Goal: Information Seeking & Learning: Learn about a topic

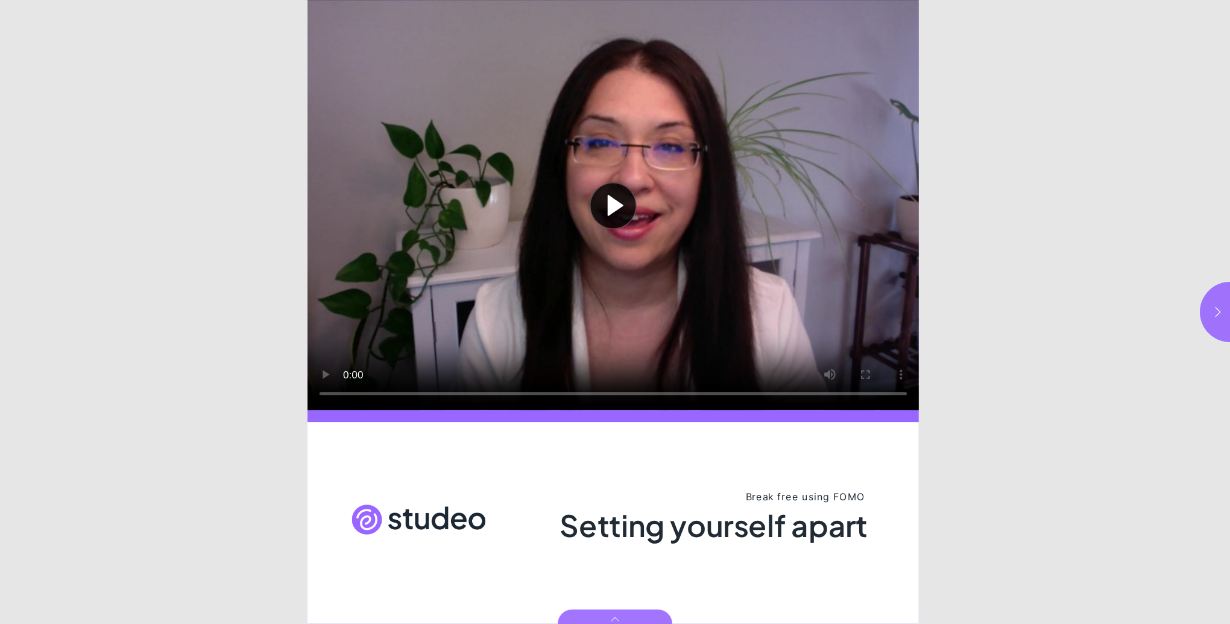
click at [604, 201] on button "Play video" at bounding box center [614, 205] width 612 height 410
click at [1216, 306] on icon "button" at bounding box center [1218, 312] width 12 height 12
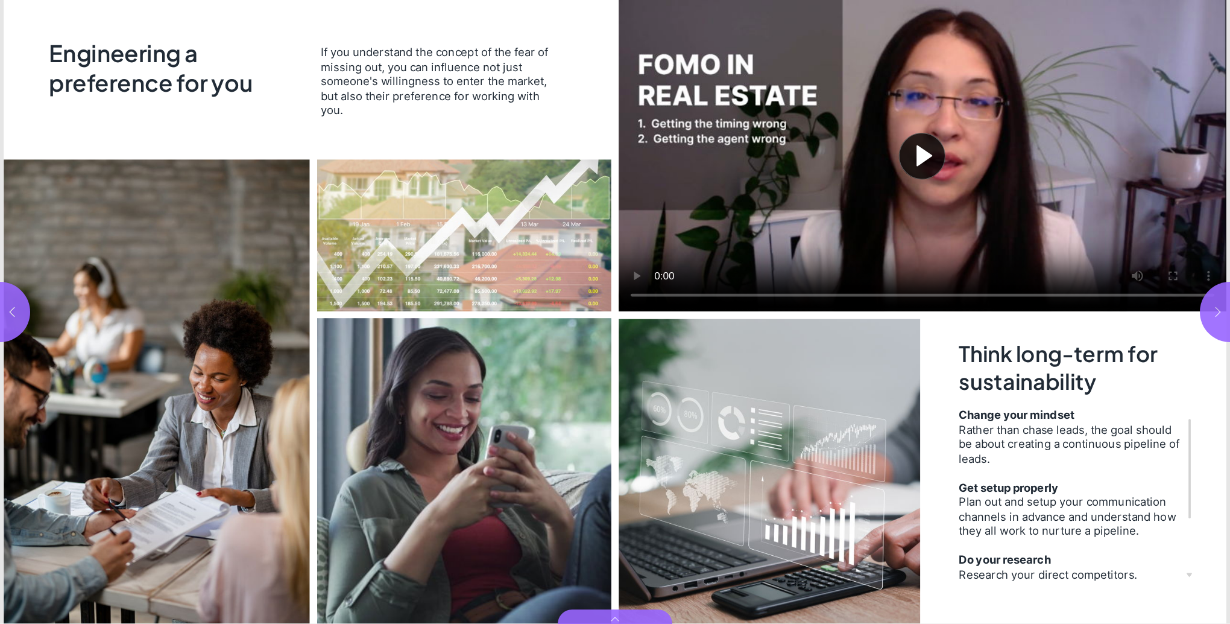
click at [1216, 305] on button "button" at bounding box center [1230, 312] width 60 height 60
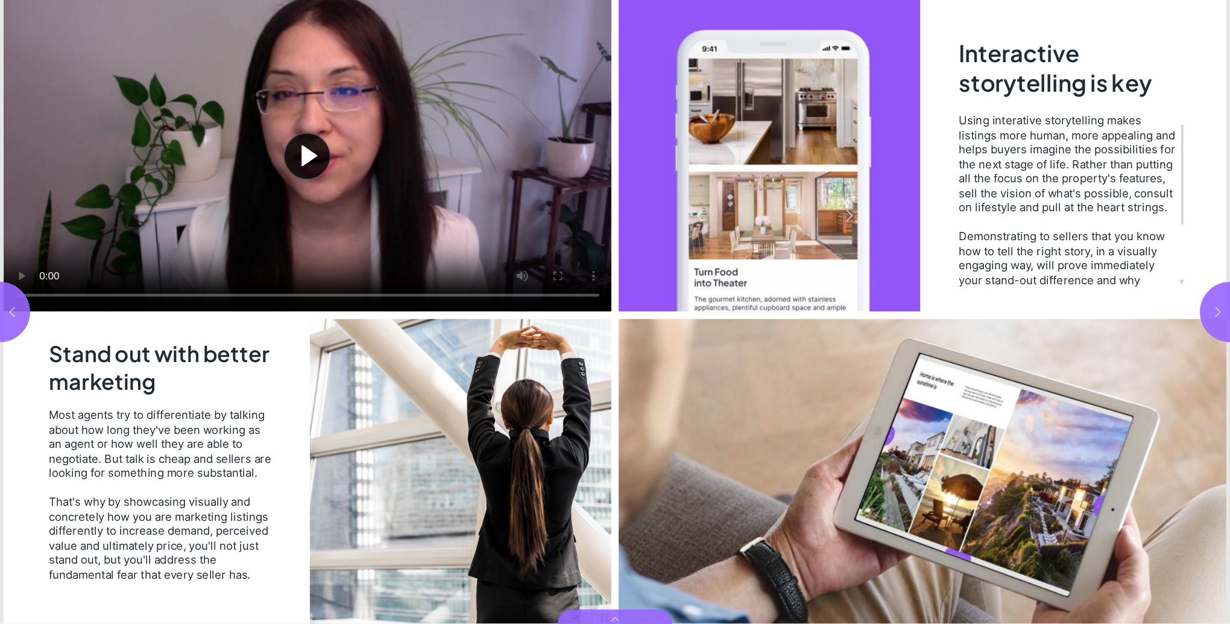
click at [1214, 308] on icon "button" at bounding box center [1218, 312] width 12 height 12
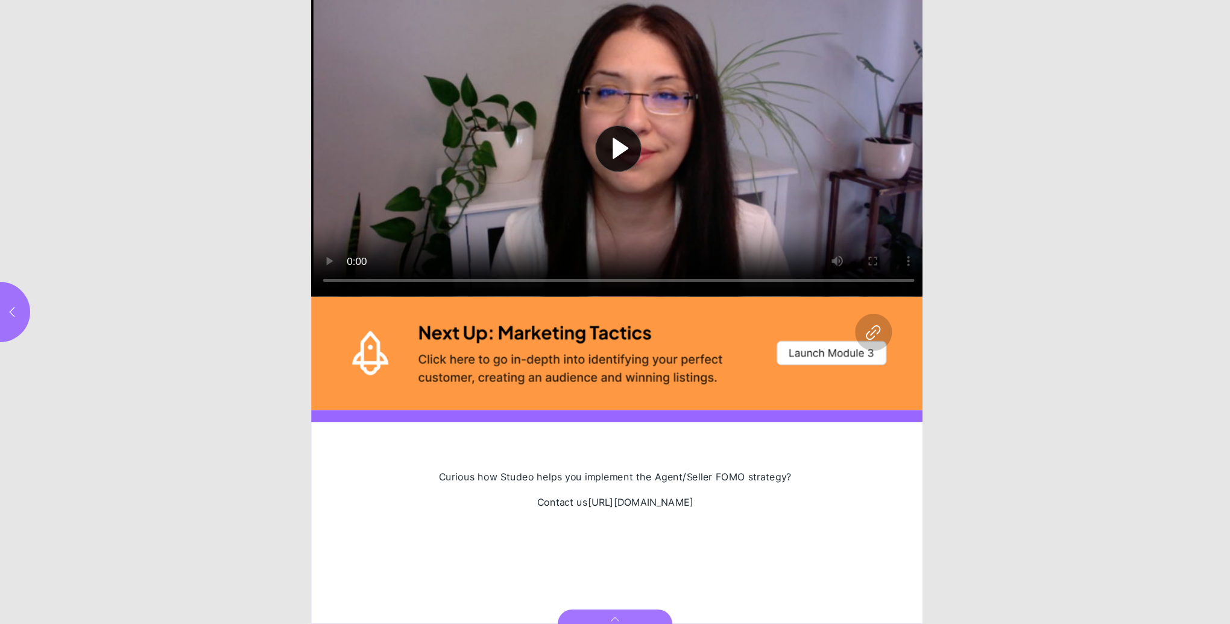
click at [323, 257] on button "Play video" at bounding box center [618, 148] width 615 height 297
click at [10, 306] on icon "button" at bounding box center [12, 312] width 12 height 12
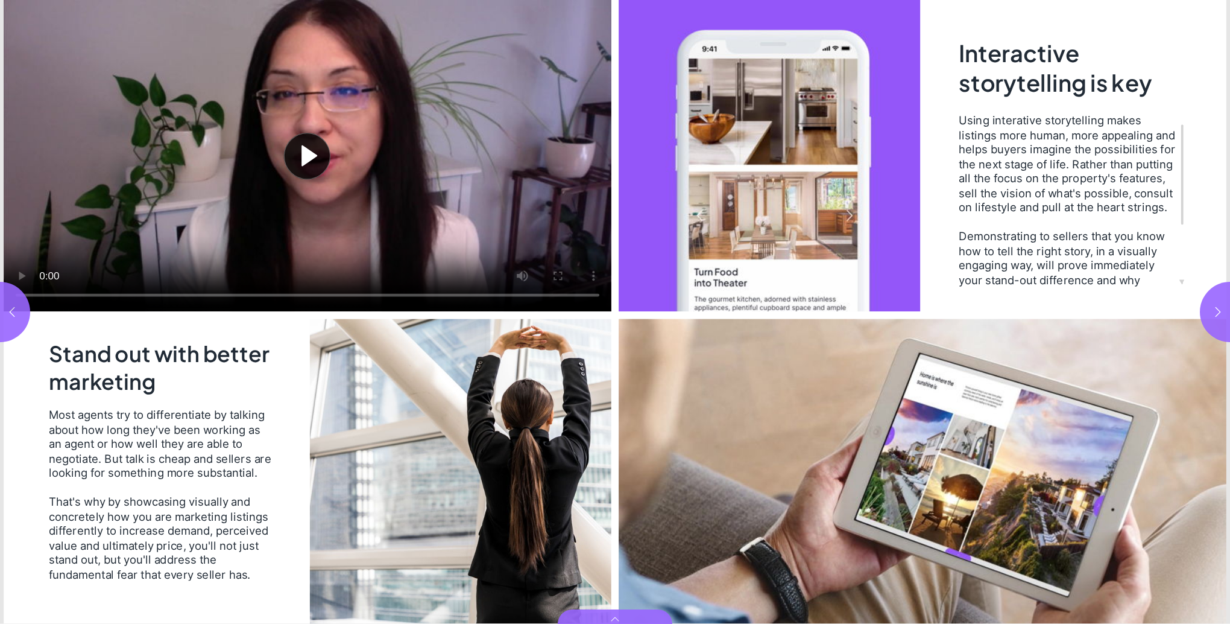
click at [1213, 313] on icon "button" at bounding box center [1218, 312] width 12 height 12
type input "*"
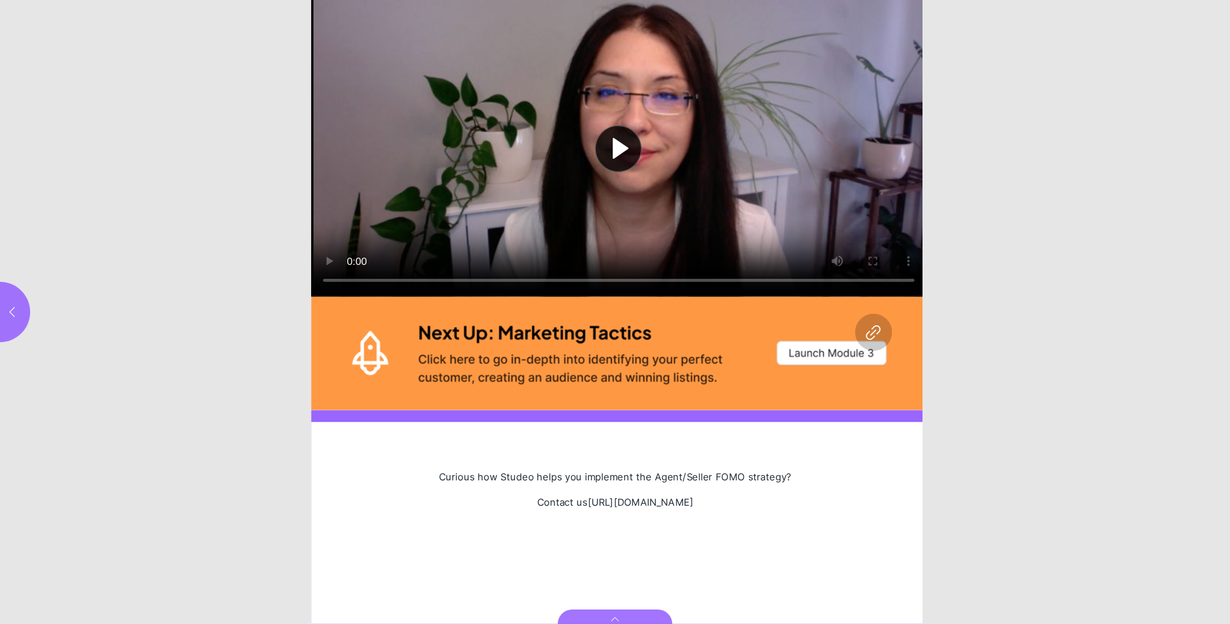
click at [1223, 0] on html "Setting yourself apart Play video Curious how Studeo helps you implement the Ag…" at bounding box center [615, 0] width 1230 height 0
click at [810, 351] on div "Page 6" at bounding box center [618, 353] width 615 height 113
click at [618, 607] on input "*" at bounding box center [615, 600] width 30 height 14
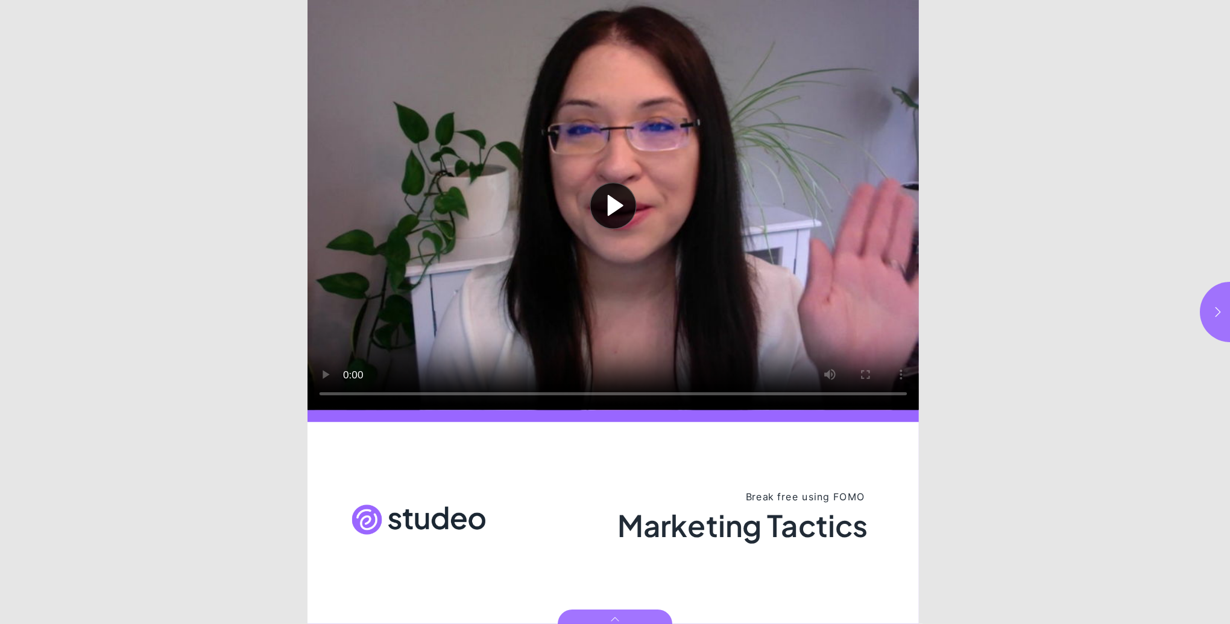
click at [328, 370] on button "Play video" at bounding box center [614, 205] width 612 height 410
drag, startPoint x: 518, startPoint y: 341, endPoint x: 520, endPoint y: 334, distance: 8.0
click at [518, 341] on video "Video" at bounding box center [614, 205] width 612 height 410
click at [458, 288] on video "Video" at bounding box center [614, 205] width 612 height 410
click at [1214, 312] on icon "button" at bounding box center [1218, 312] width 12 height 12
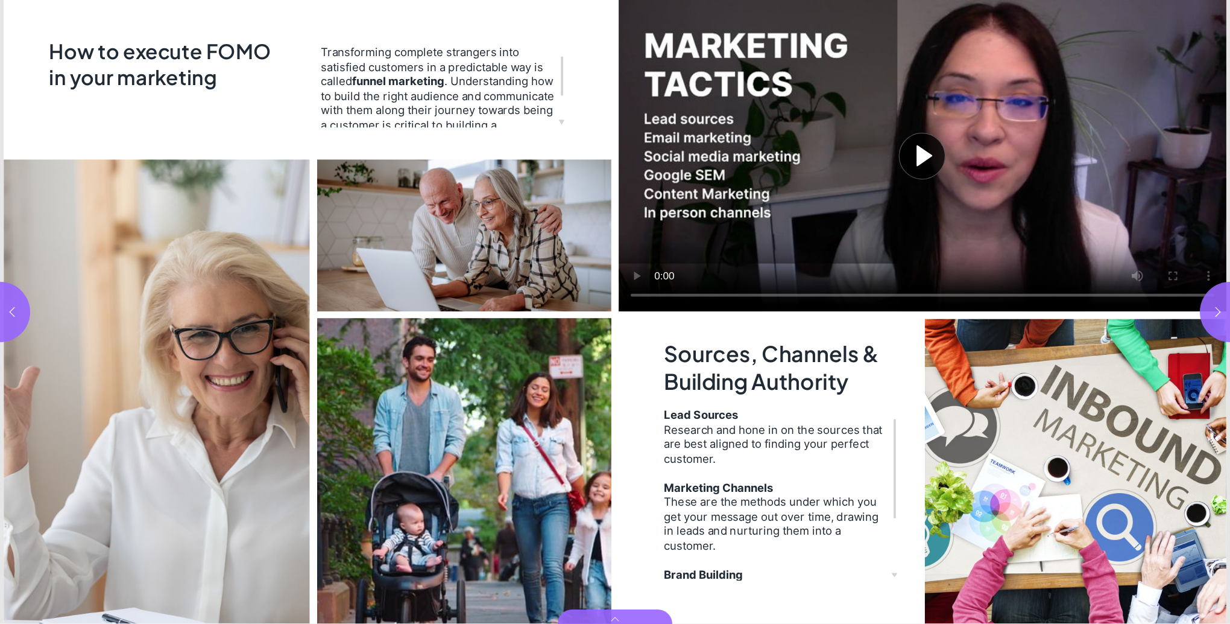
click at [697, 226] on button "Play video" at bounding box center [923, 155] width 608 height 311
click at [1218, 308] on icon "button" at bounding box center [1218, 312] width 12 height 12
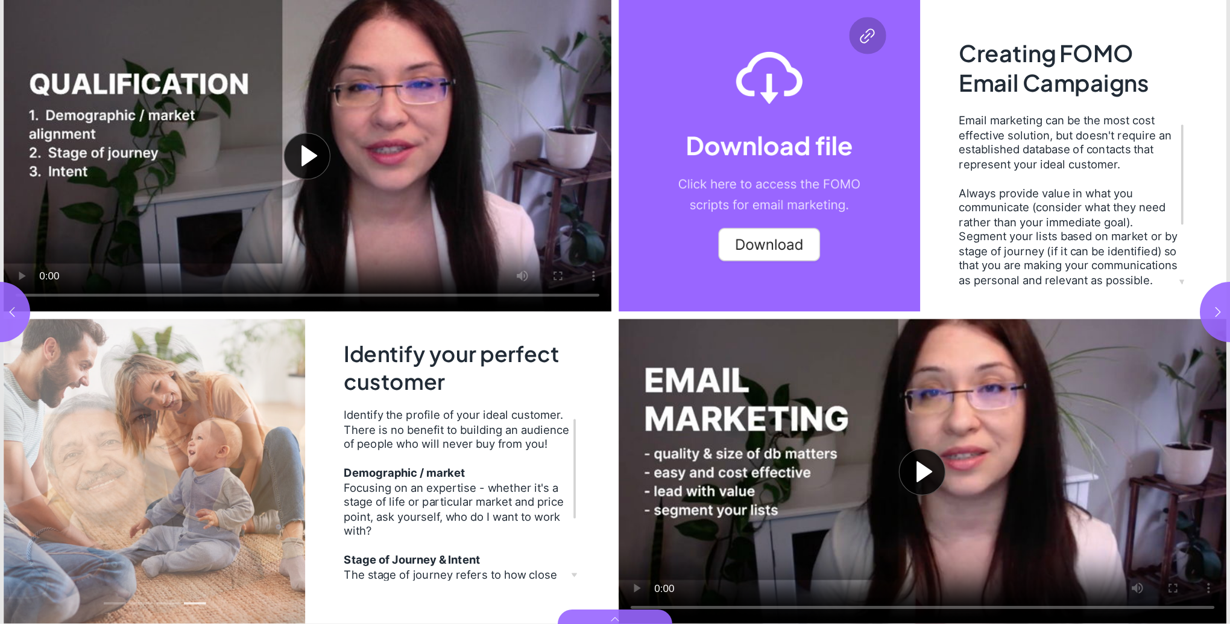
click at [574, 575] on div "Page 4" at bounding box center [307, 312] width 615 height 624
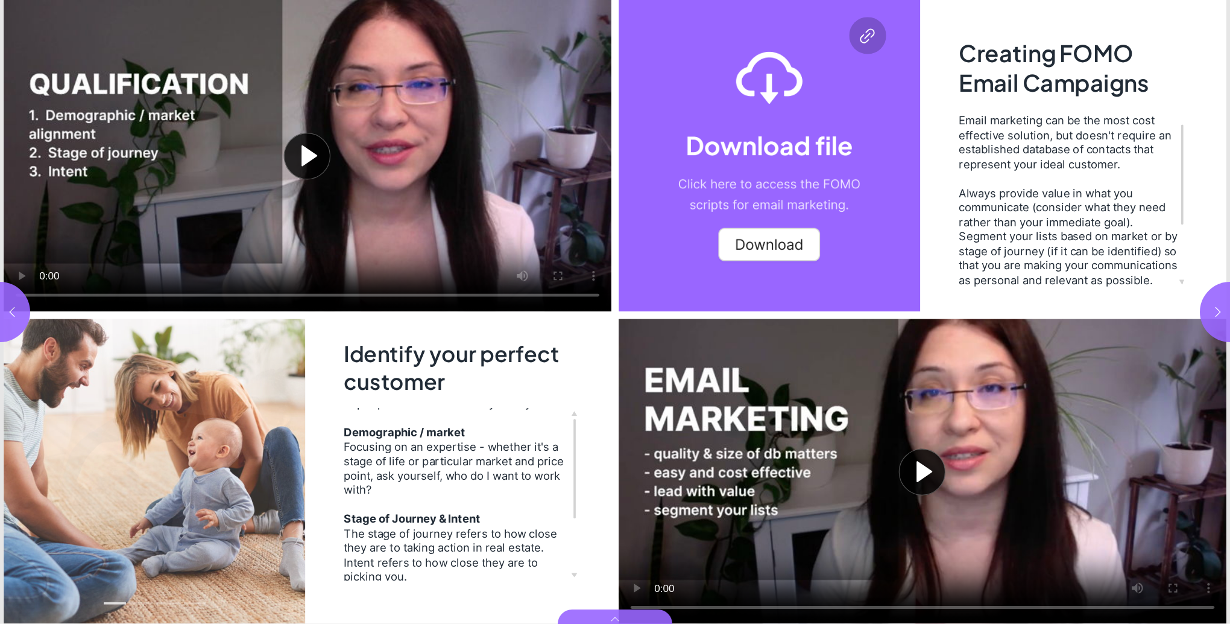
scroll to position [36, 0]
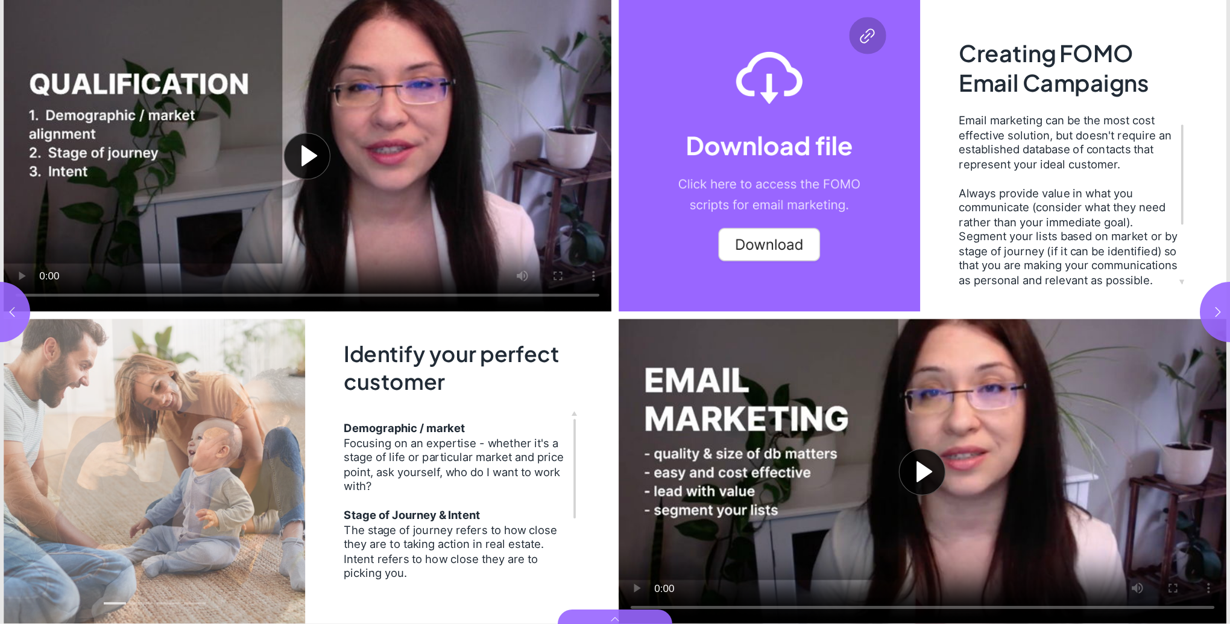
drag, startPoint x: 575, startPoint y: 515, endPoint x: 577, endPoint y: 574, distance: 59.1
click at [576, 518] on div "Page 4" at bounding box center [575, 469] width 2 height 100
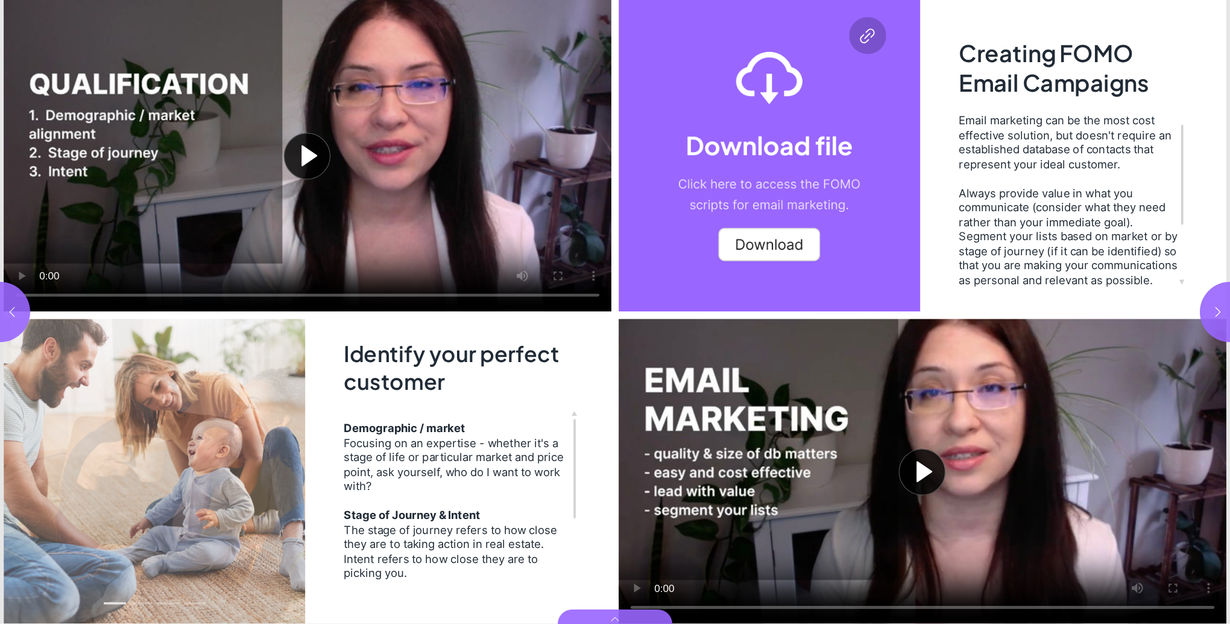
click at [20, 274] on button "Play video" at bounding box center [308, 155] width 608 height 311
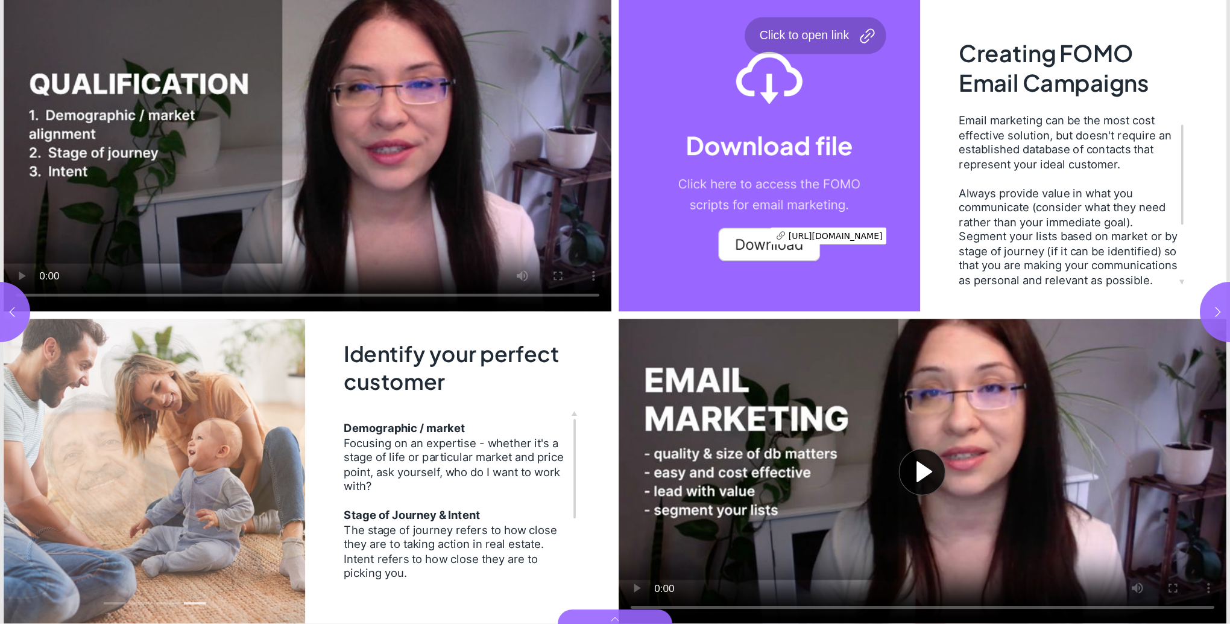
click at [753, 233] on div "Page 5" at bounding box center [770, 155] width 302 height 311
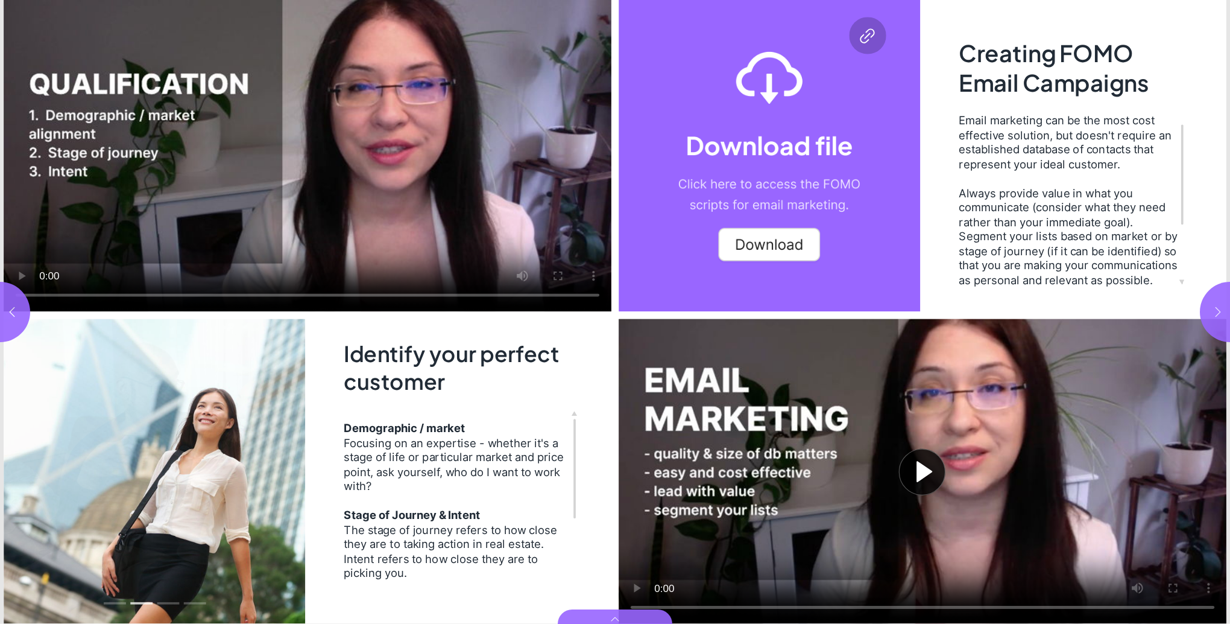
click at [1219, 297] on button "button" at bounding box center [1230, 312] width 60 height 60
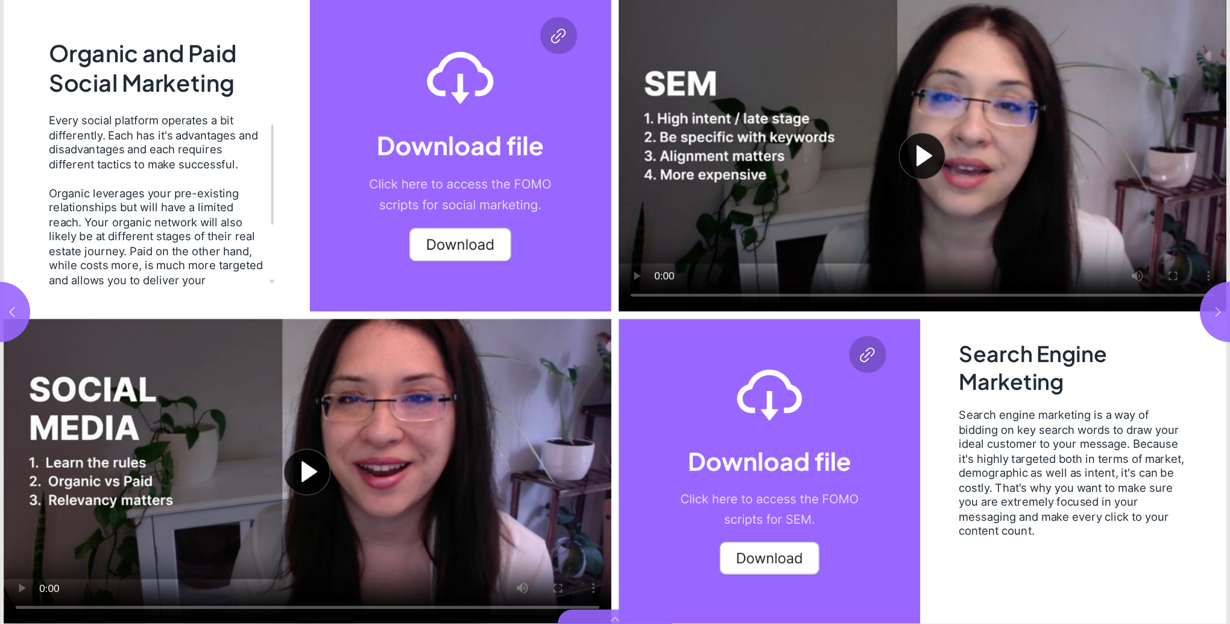
click at [1215, 301] on button "button" at bounding box center [1230, 312] width 60 height 60
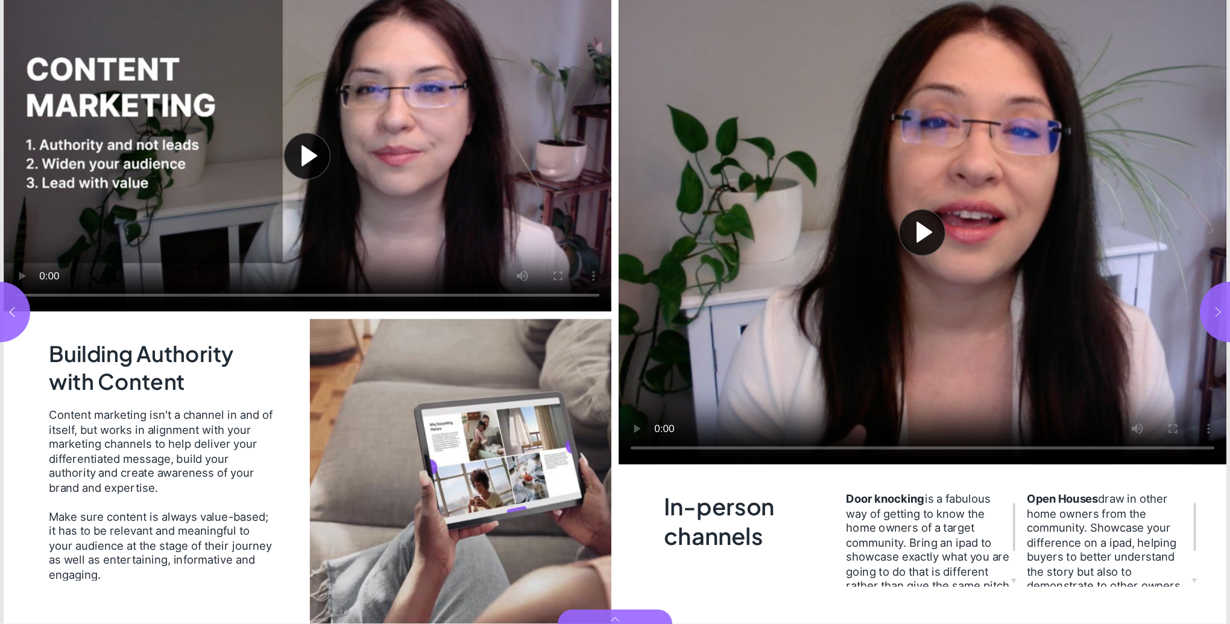
click at [1217, 308] on icon "button" at bounding box center [1218, 311] width 5 height 10
type input "**"
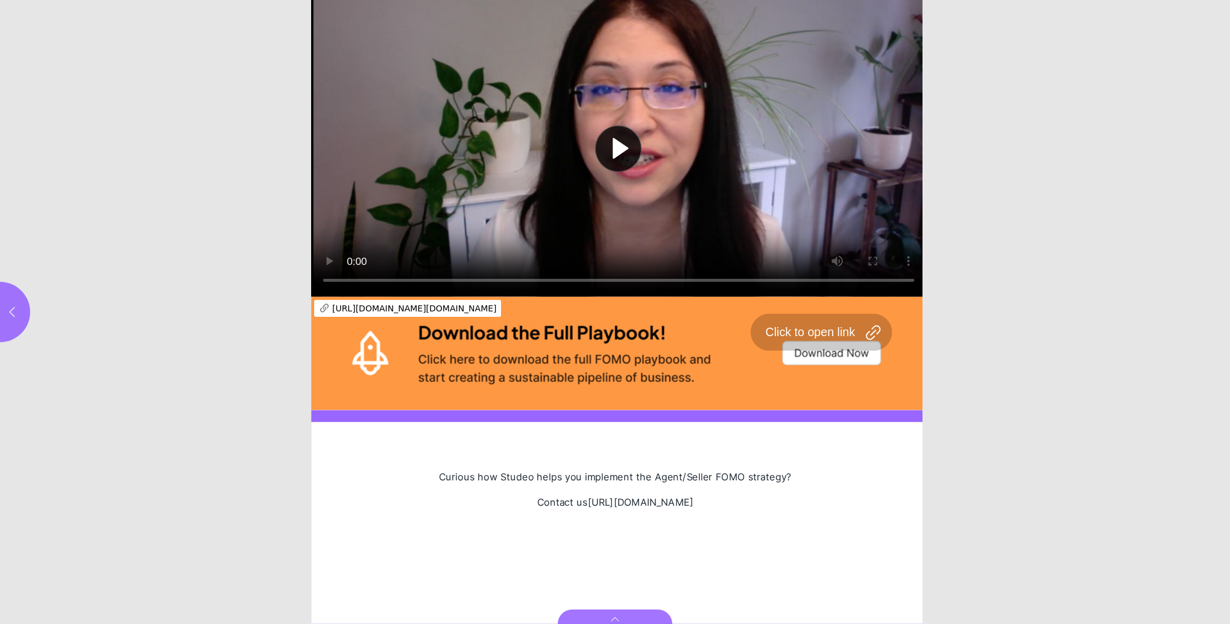
click at [826, 350] on div "Page 10" at bounding box center [618, 353] width 615 height 113
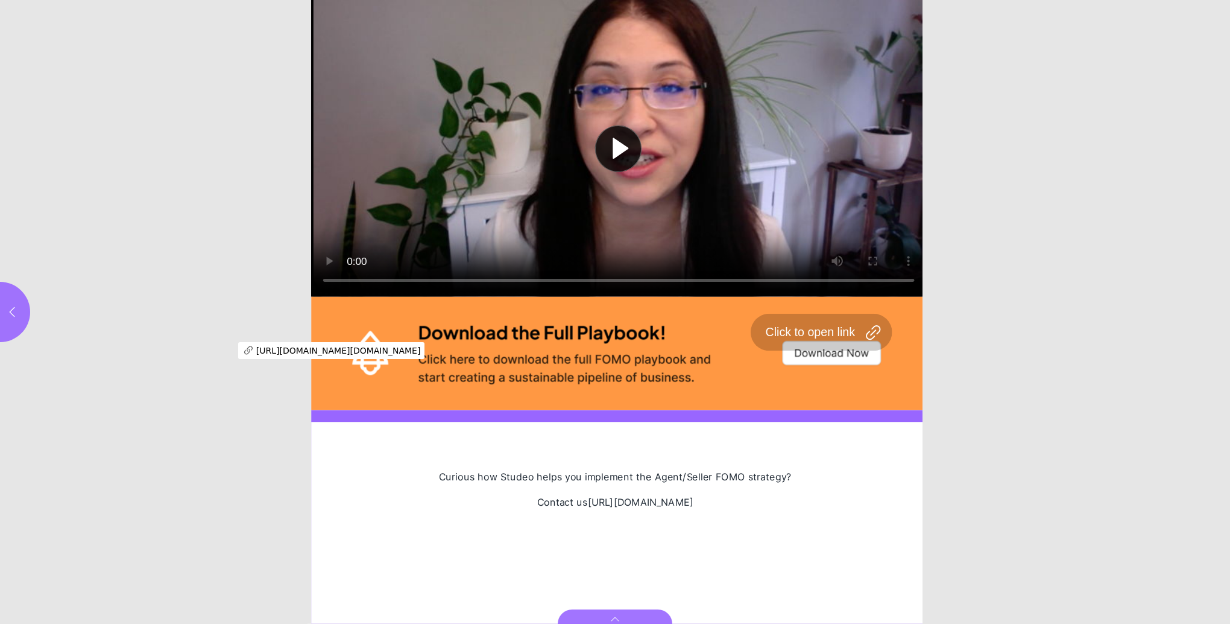
click at [832, 348] on div "Page 10" at bounding box center [618, 353] width 615 height 113
